Goal: Obtain resource: Obtain resource

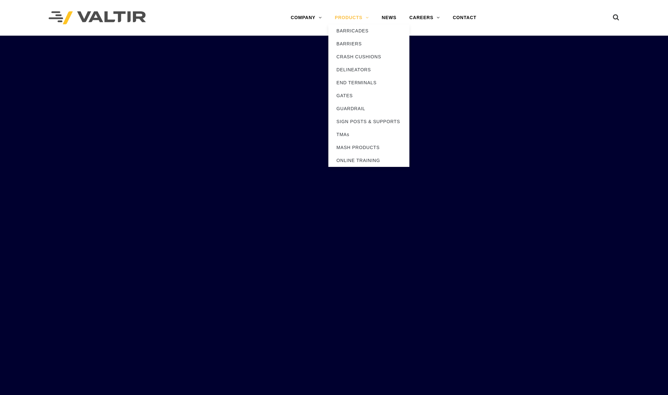
click at [352, 15] on link "PRODUCTS" at bounding box center [351, 17] width 47 height 13
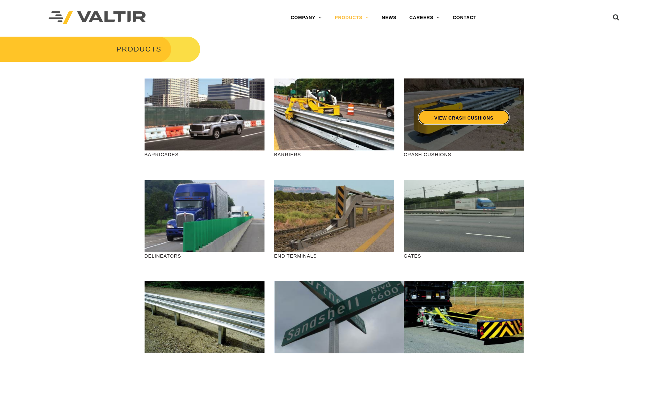
click at [469, 114] on link "VIEW CRASH CUSHIONS" at bounding box center [463, 117] width 91 height 15
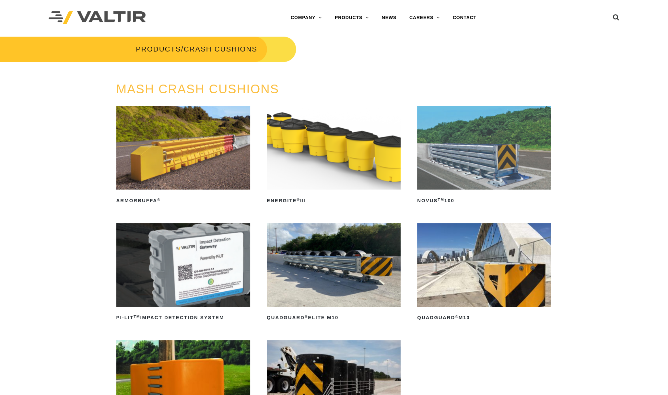
click at [476, 271] on img at bounding box center [484, 265] width 134 height 84
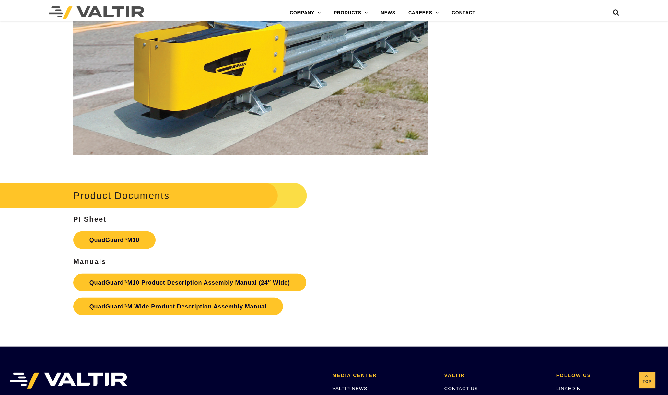
scroll to position [2470, 0]
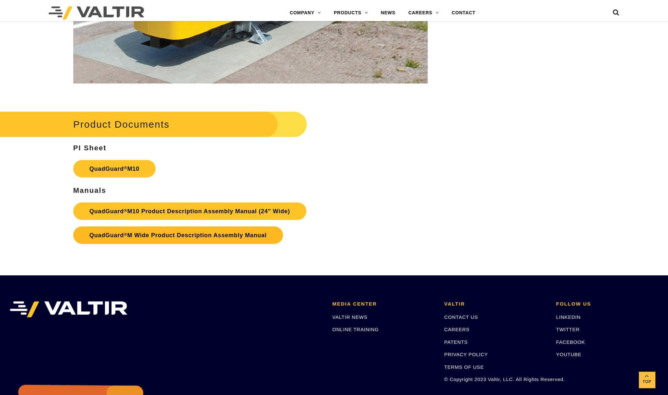
click at [143, 234] on link "QuadGuard ® M Wide Product Description Assembly Manual" at bounding box center [178, 234] width 210 height 17
